Goal: Task Accomplishment & Management: Manage account settings

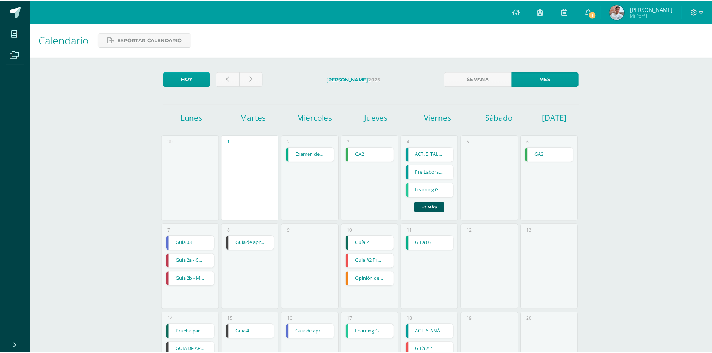
scroll to position [75, 0]
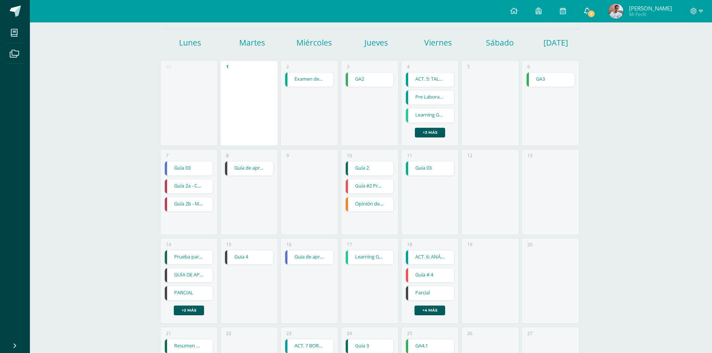
click at [595, 11] on span "1" at bounding box center [591, 14] width 8 height 8
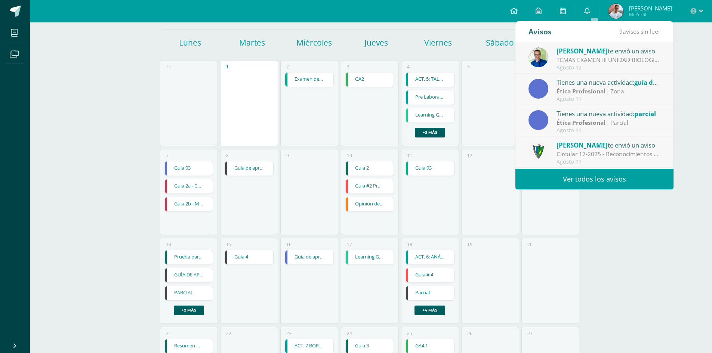
click at [618, 54] on div "Ismael García te envió un aviso" at bounding box center [608, 51] width 104 height 10
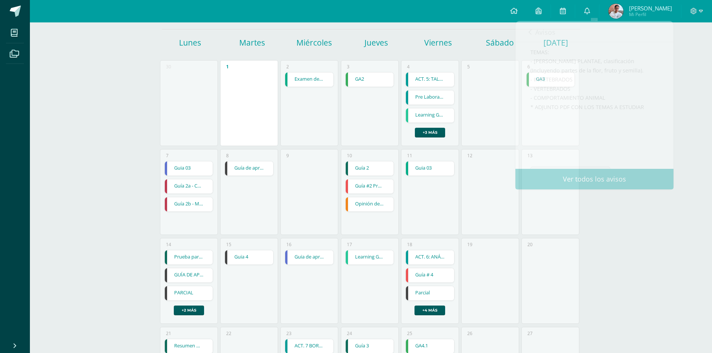
click at [684, 61] on div "Calendario Exportar calendario Hoy Julio 2025 Semana Mes Lunes Martes Miércoles…" at bounding box center [371, 234] width 682 height 572
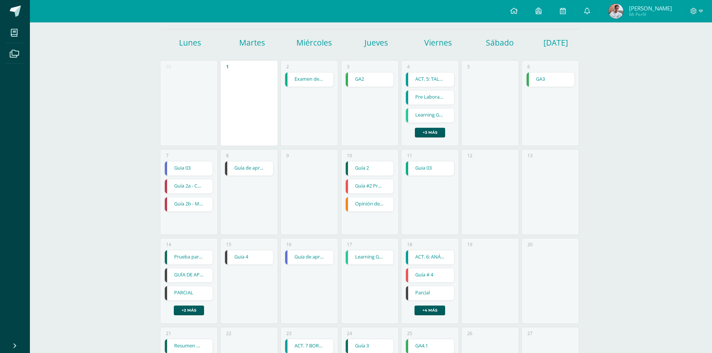
click at [692, 17] on div at bounding box center [696, 11] width 31 height 22
click at [692, 16] on div at bounding box center [696, 11] width 31 height 22
click at [693, 12] on icon at bounding box center [693, 11] width 6 height 6
click at [678, 53] on span "Cerrar sesión" at bounding box center [677, 50] width 34 height 7
